Goal: Check status: Check status

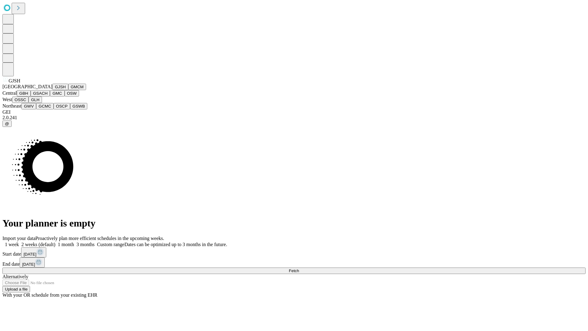
click at [52, 90] on button "GJSH" at bounding box center [60, 87] width 16 height 6
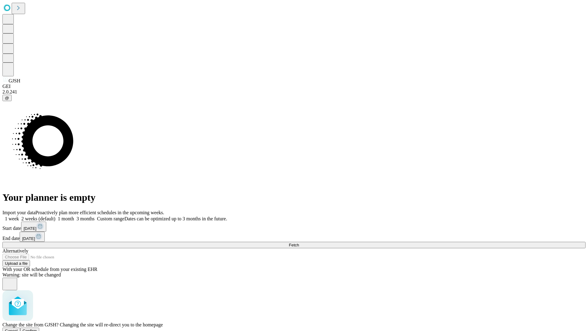
click at [37, 328] on span "Confirm" at bounding box center [30, 330] width 14 height 5
click at [19, 216] on label "1 week" at bounding box center [10, 218] width 17 height 5
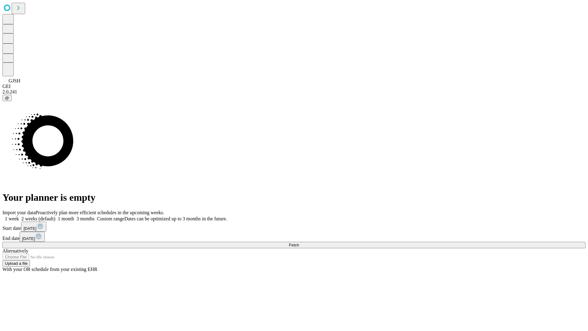
click at [299, 242] on span "Fetch" at bounding box center [294, 244] width 10 height 5
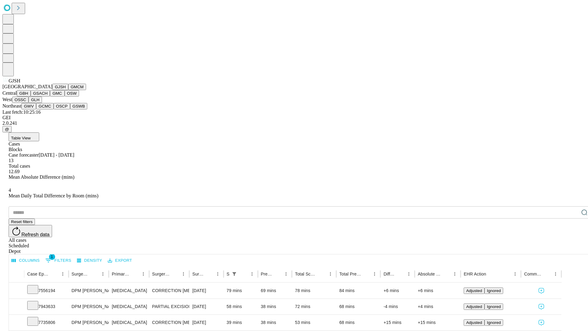
click at [68, 90] on button "GMCM" at bounding box center [77, 87] width 18 height 6
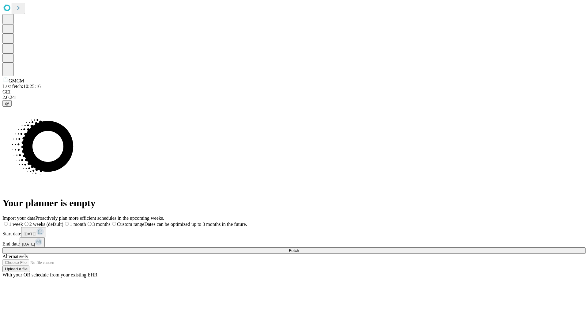
click at [23, 221] on label "1 week" at bounding box center [12, 223] width 21 height 5
click at [299, 248] on span "Fetch" at bounding box center [294, 250] width 10 height 5
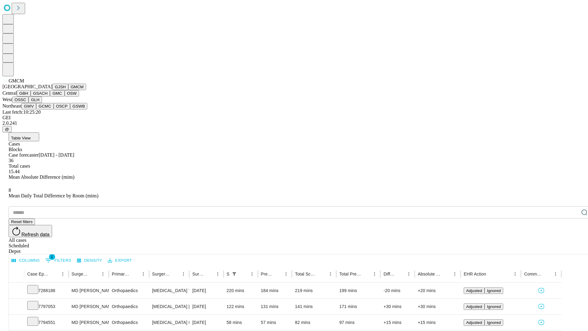
click at [31, 96] on button "GBH" at bounding box center [24, 93] width 14 height 6
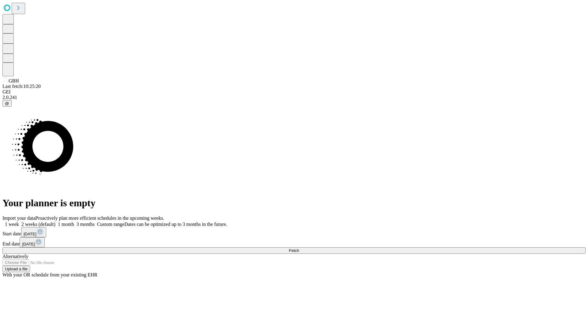
click at [19, 221] on label "1 week" at bounding box center [10, 223] width 17 height 5
click at [299, 248] on span "Fetch" at bounding box center [294, 250] width 10 height 5
click at [19, 221] on label "1 week" at bounding box center [10, 223] width 17 height 5
click at [299, 248] on span "Fetch" at bounding box center [294, 250] width 10 height 5
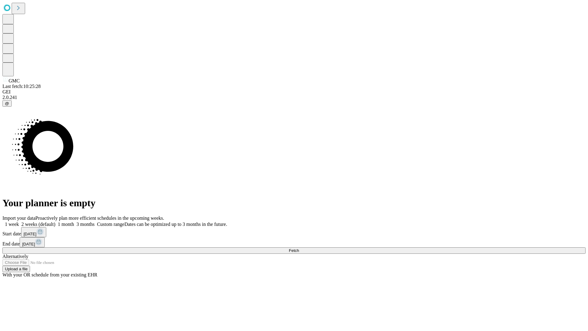
click at [19, 221] on label "1 week" at bounding box center [10, 223] width 17 height 5
click at [299, 248] on span "Fetch" at bounding box center [294, 250] width 10 height 5
click at [19, 221] on label "1 week" at bounding box center [10, 223] width 17 height 5
click at [299, 248] on span "Fetch" at bounding box center [294, 250] width 10 height 5
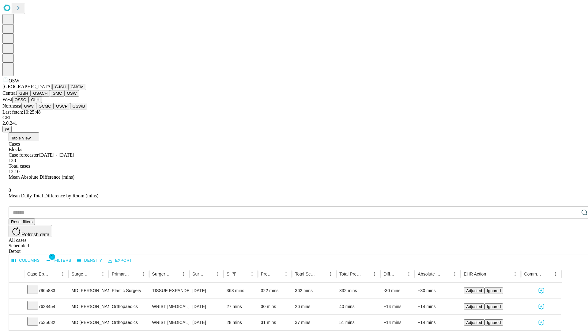
click at [29, 103] on button "OSSC" at bounding box center [20, 99] width 17 height 6
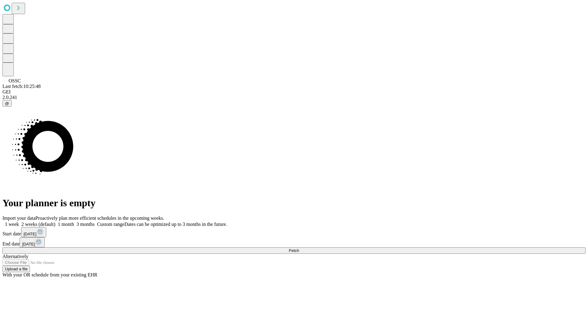
click at [19, 221] on label "1 week" at bounding box center [10, 223] width 17 height 5
click at [299, 248] on span "Fetch" at bounding box center [294, 250] width 10 height 5
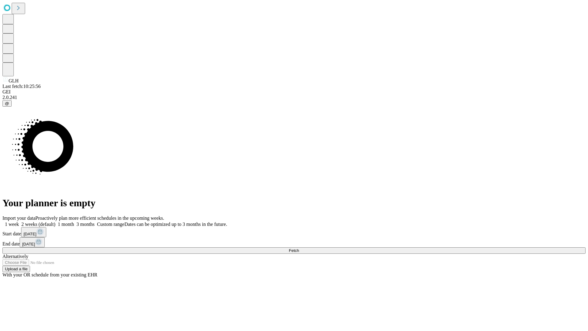
click at [19, 221] on label "1 week" at bounding box center [10, 223] width 17 height 5
click at [299, 248] on span "Fetch" at bounding box center [294, 250] width 10 height 5
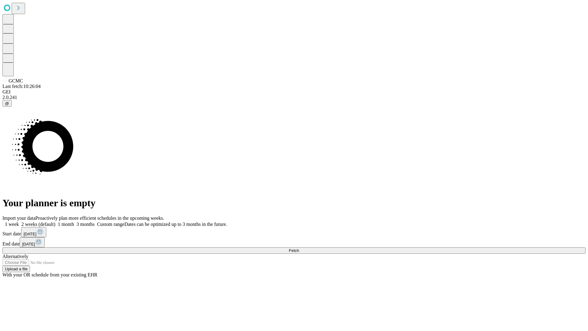
click at [19, 221] on label "1 week" at bounding box center [10, 223] width 17 height 5
click at [299, 248] on span "Fetch" at bounding box center [294, 250] width 10 height 5
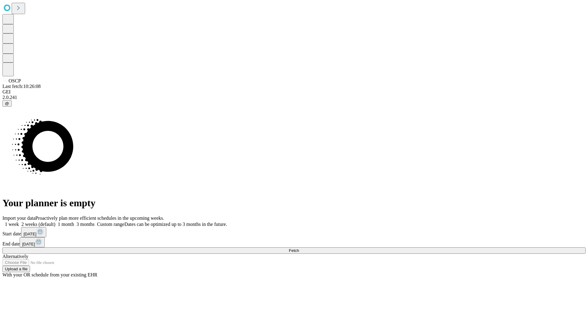
click at [299, 248] on span "Fetch" at bounding box center [294, 250] width 10 height 5
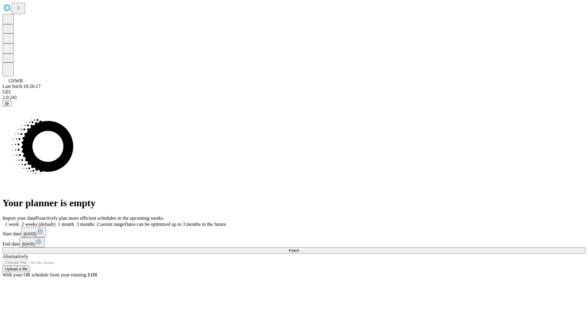
click at [19, 221] on label "1 week" at bounding box center [10, 223] width 17 height 5
click at [299, 248] on span "Fetch" at bounding box center [294, 250] width 10 height 5
